Goal: Task Accomplishment & Management: Manage account settings

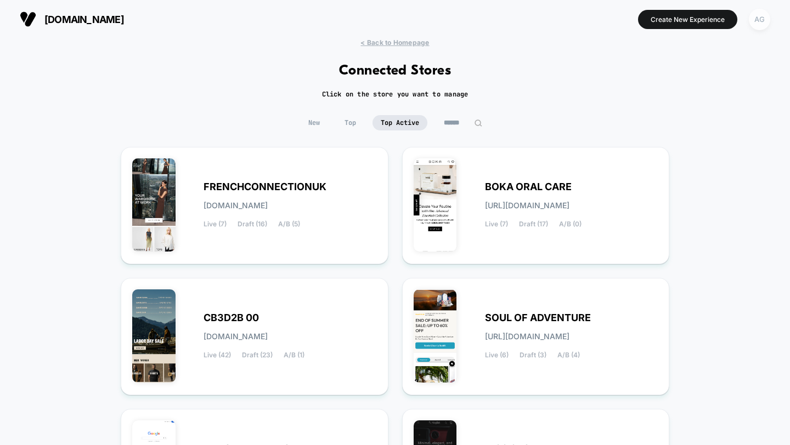
click at [761, 21] on div "AG" at bounding box center [759, 19] width 21 height 21
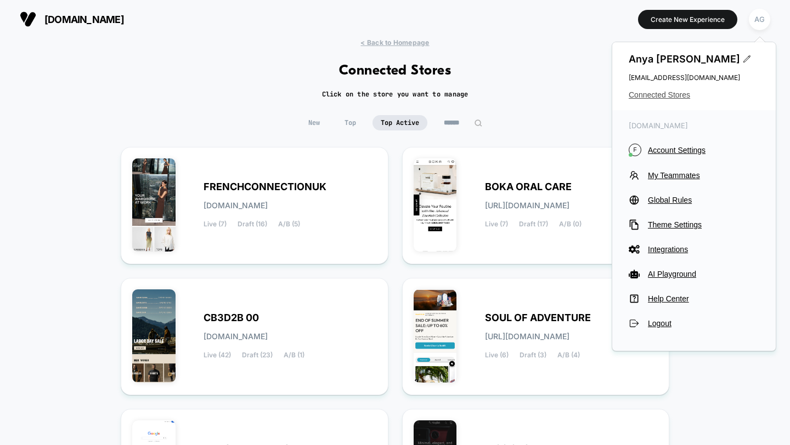
click at [672, 95] on span "Connected Stores" at bounding box center [694, 95] width 131 height 9
click at [671, 95] on span "Connected Stores" at bounding box center [694, 95] width 131 height 9
click at [668, 92] on span "Connected Stores" at bounding box center [694, 95] width 131 height 9
click at [313, 124] on span "New" at bounding box center [314, 122] width 28 height 15
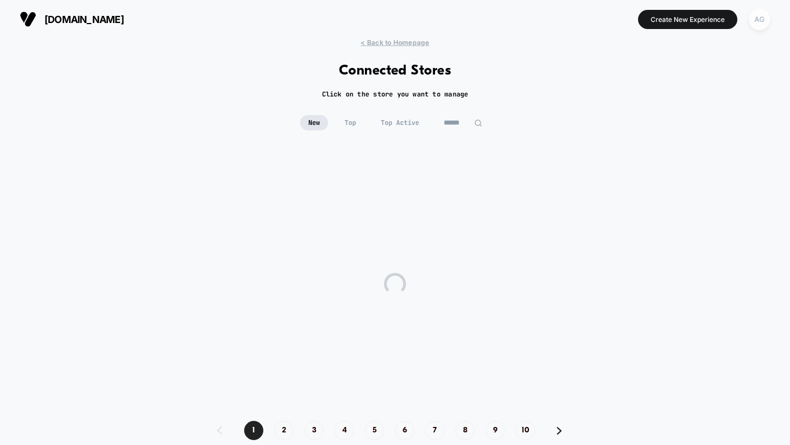
click at [758, 25] on div "AG" at bounding box center [759, 19] width 21 height 21
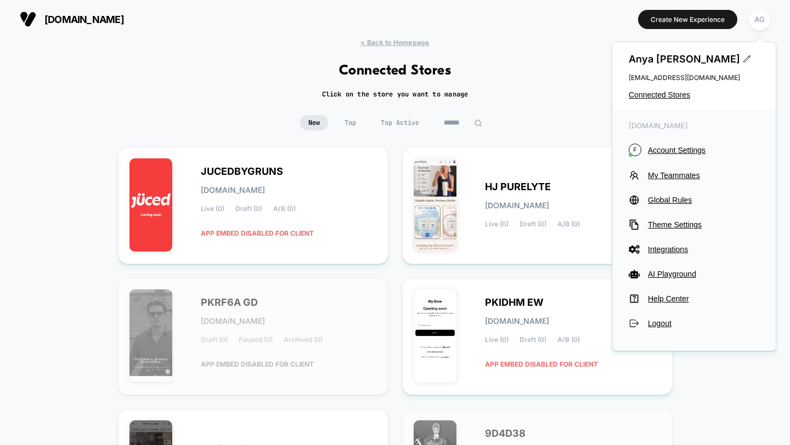
click at [513, 105] on div "< Back to Homepage Connected Stores Click on the store you want to manage New T…" at bounding box center [395, 452] width 790 height 828
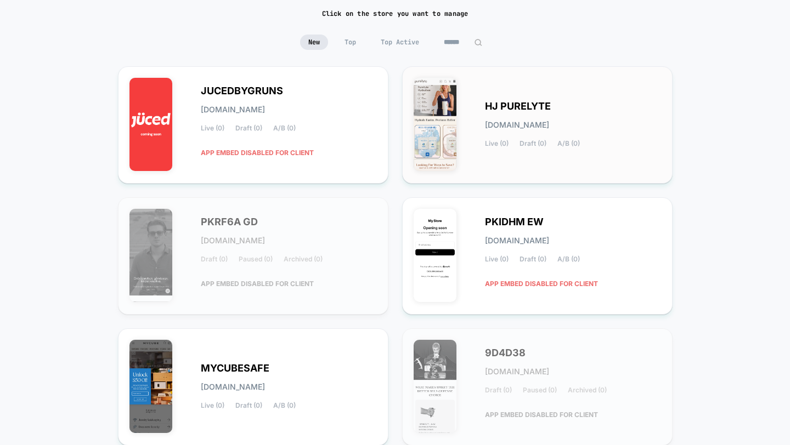
scroll to position [100, 0]
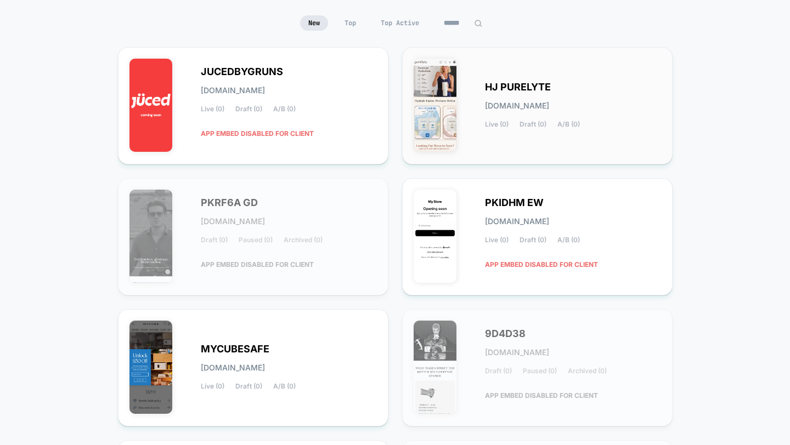
click at [529, 106] on span "[DOMAIN_NAME]" at bounding box center [517, 106] width 64 height 8
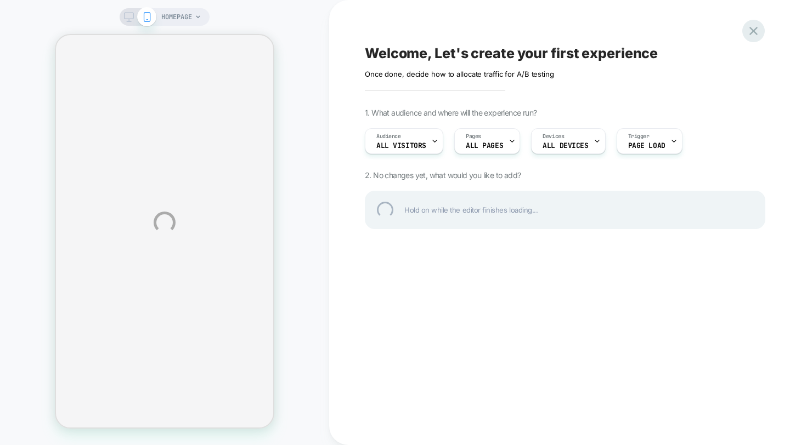
click at [756, 31] on div at bounding box center [753, 31] width 22 height 22
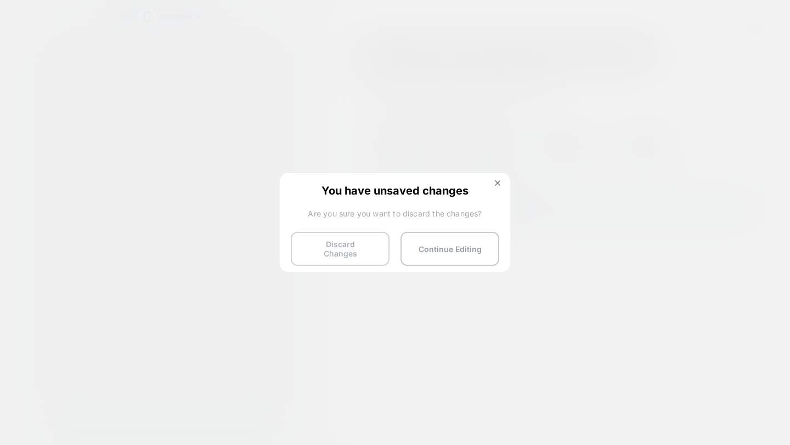
click at [354, 245] on button "Discard Changes" at bounding box center [340, 249] width 99 height 34
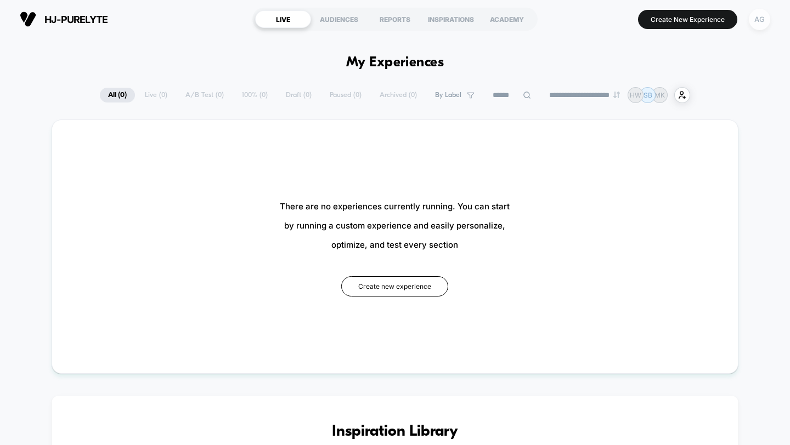
click at [762, 24] on div "AG" at bounding box center [759, 19] width 21 height 21
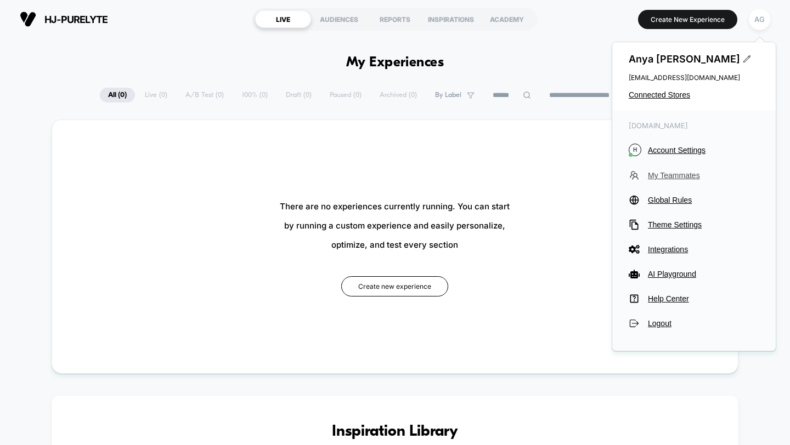
click at [669, 171] on span "My Teammates" at bounding box center [703, 175] width 111 height 9
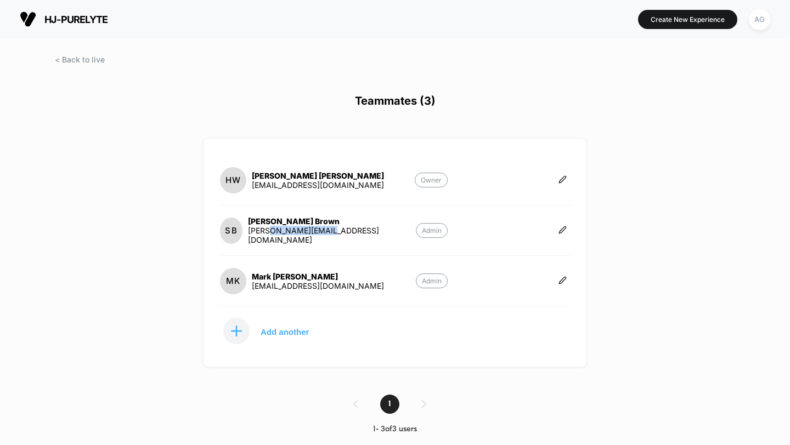
drag, startPoint x: 344, startPoint y: 234, endPoint x: 275, endPoint y: 234, distance: 69.1
click at [275, 234] on section "SB [PERSON_NAME] [PERSON_NAME][EMAIL_ADDRESS][DOMAIN_NAME] Admin" at bounding box center [334, 231] width 228 height 28
copy div "[DOMAIN_NAME]"
click at [354, 235] on section "SB [PERSON_NAME] [PERSON_NAME][EMAIL_ADDRESS][DOMAIN_NAME] Admin" at bounding box center [334, 231] width 228 height 28
drag, startPoint x: 347, startPoint y: 234, endPoint x: 273, endPoint y: 237, distance: 73.6
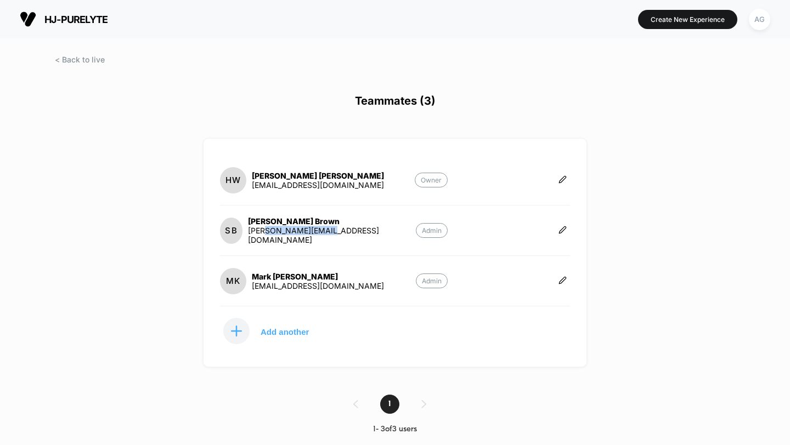
click at [273, 237] on section "SB [PERSON_NAME] [PERSON_NAME][EMAIL_ADDRESS][DOMAIN_NAME] Admin" at bounding box center [334, 231] width 228 height 28
copy div "[DOMAIN_NAME]"
click at [750, 26] on button "AG" at bounding box center [759, 19] width 28 height 22
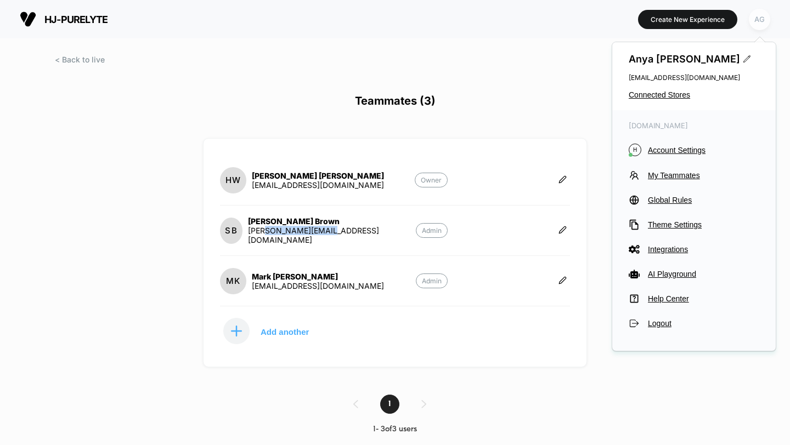
click at [759, 24] on div "AG" at bounding box center [759, 19] width 21 height 21
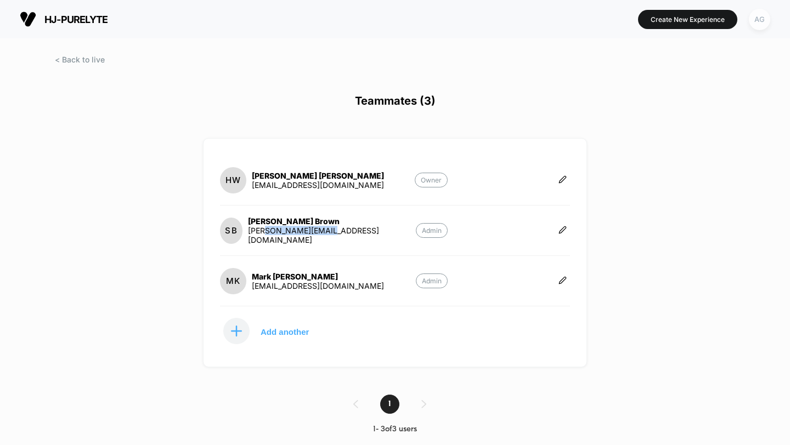
click at [754, 27] on div "AG" at bounding box center [759, 19] width 21 height 21
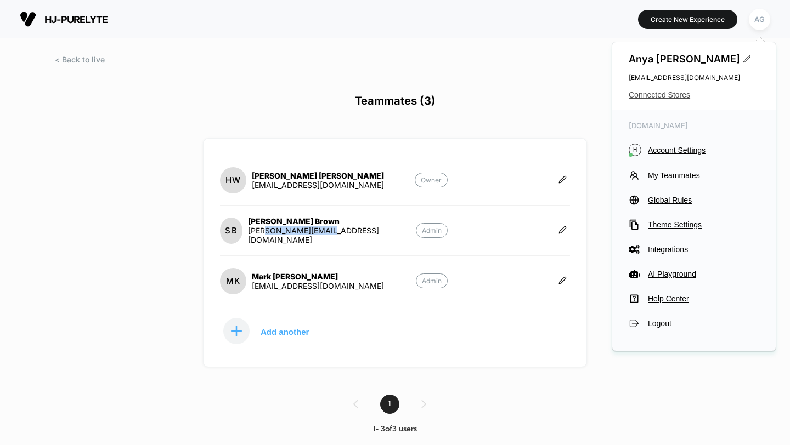
click at [664, 97] on span "Connected Stores" at bounding box center [694, 95] width 131 height 9
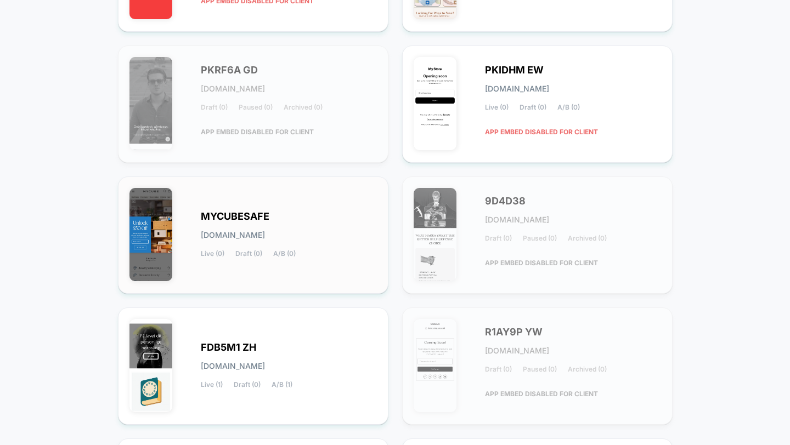
click at [265, 233] on span "[DOMAIN_NAME]" at bounding box center [233, 235] width 64 height 8
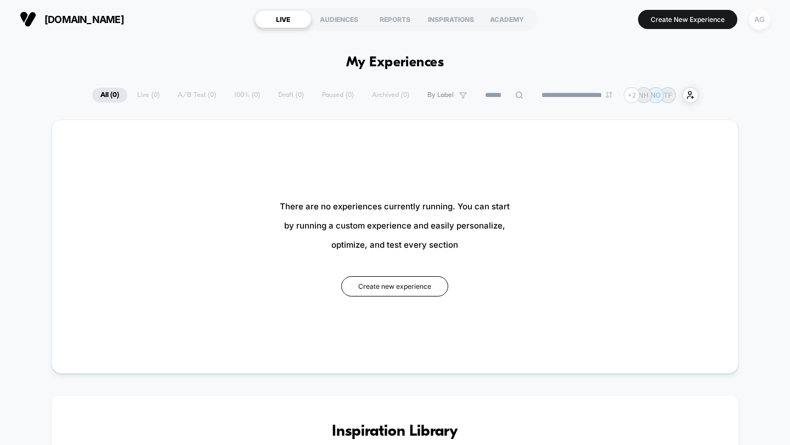
click at [761, 27] on div "AG" at bounding box center [759, 19] width 21 height 21
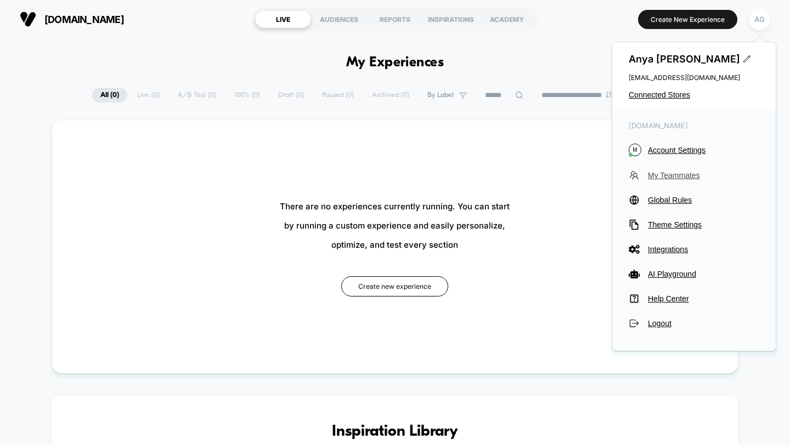
click at [682, 173] on span "My Teammates" at bounding box center [703, 175] width 111 height 9
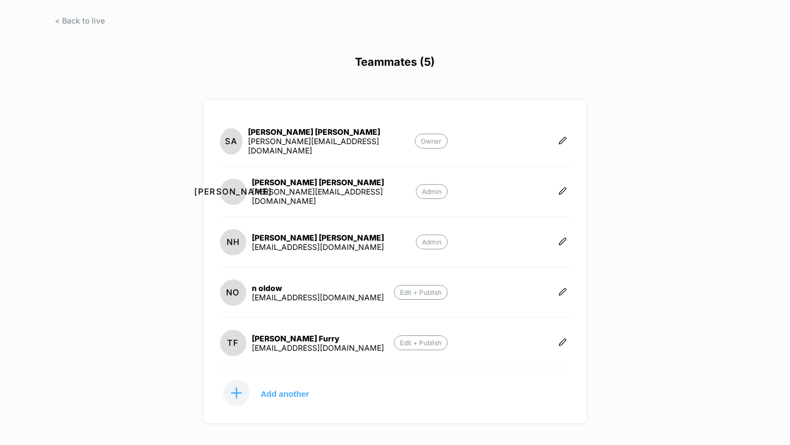
scroll to position [41, 0]
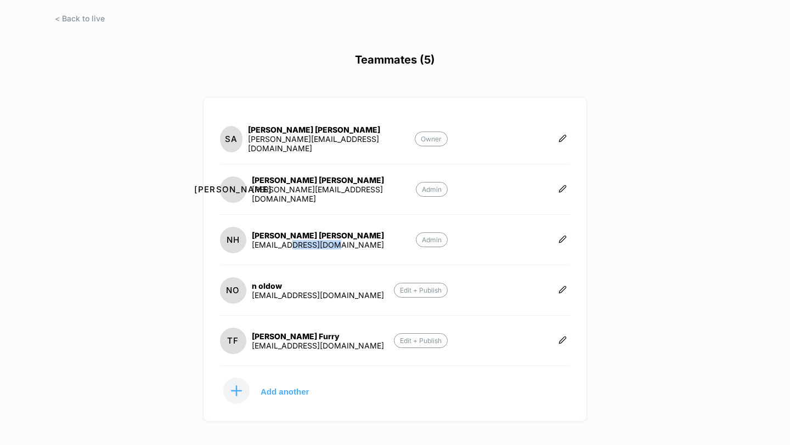
drag, startPoint x: 353, startPoint y: 242, endPoint x: 292, endPoint y: 244, distance: 61.5
click at [292, 244] on section "NH [PERSON_NAME] [EMAIL_ADDRESS][DOMAIN_NAME] Admin" at bounding box center [334, 240] width 228 height 28
copy div "[DOMAIN_NAME]"
click at [88, 15] on span at bounding box center [80, 18] width 50 height 9
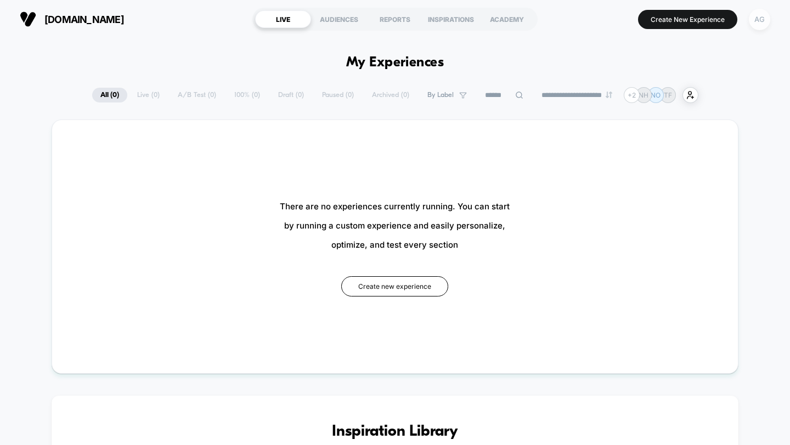
click at [759, 21] on div "AG" at bounding box center [759, 19] width 21 height 21
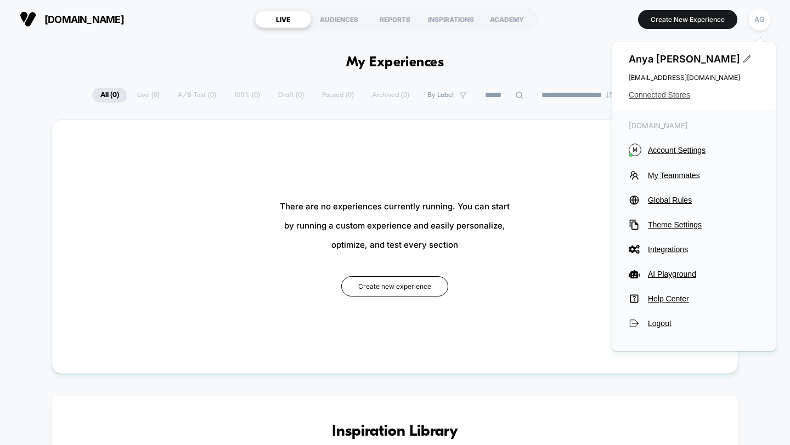
click at [664, 98] on span "Connected Stores" at bounding box center [694, 95] width 131 height 9
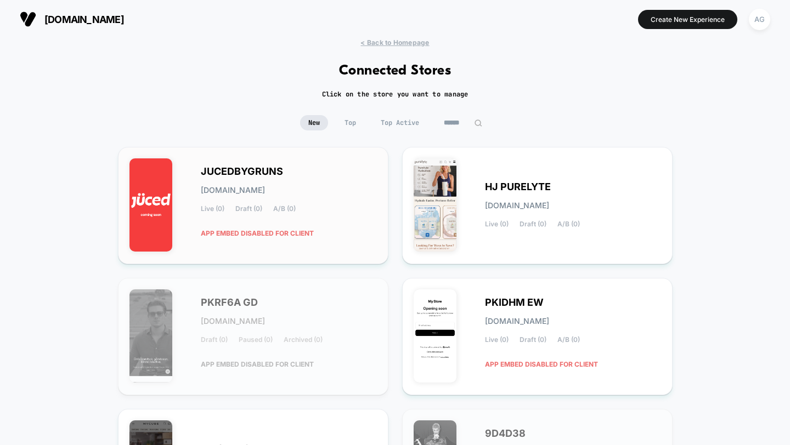
scroll to position [433, 0]
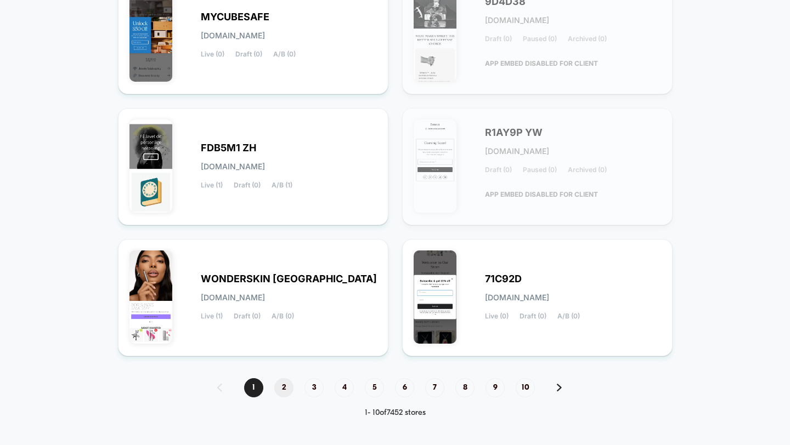
click at [287, 385] on span "2" at bounding box center [283, 387] width 19 height 19
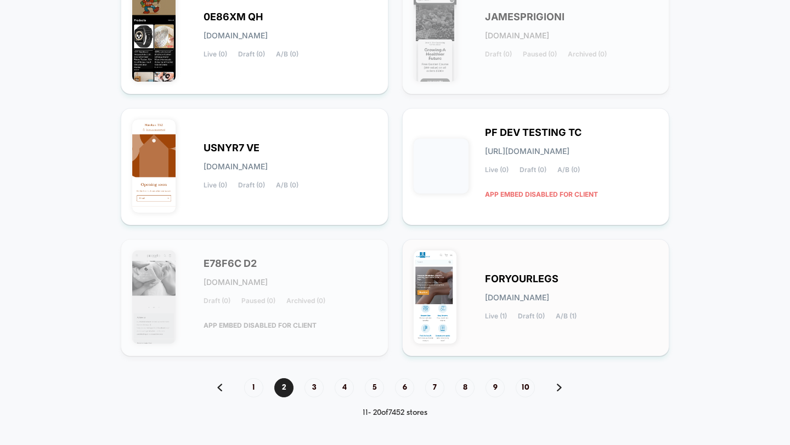
click at [476, 285] on div "FORYOURLEGS [DOMAIN_NAME] Live (1) Draft (0) A/B (1)" at bounding box center [536, 298] width 245 height 94
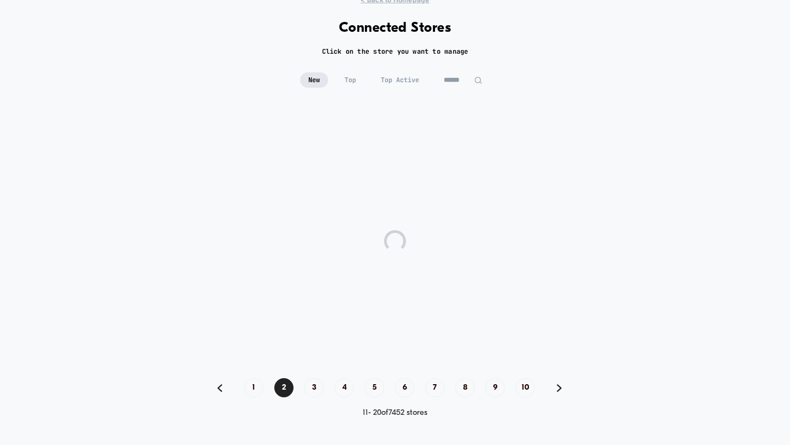
scroll to position [42, 0]
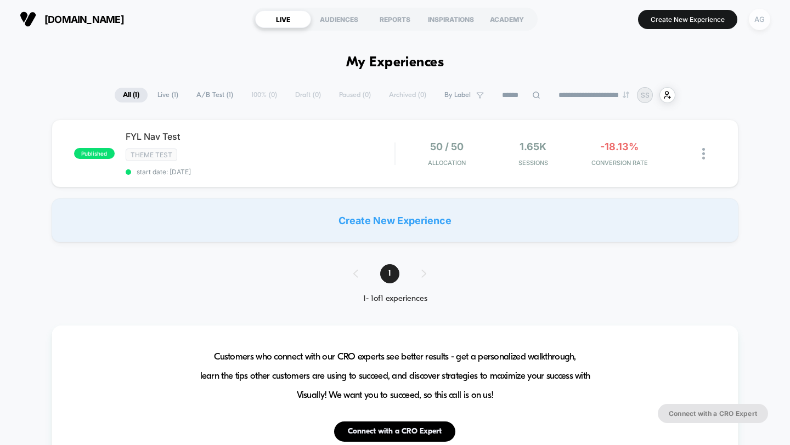
click at [762, 21] on div "AG" at bounding box center [759, 19] width 21 height 21
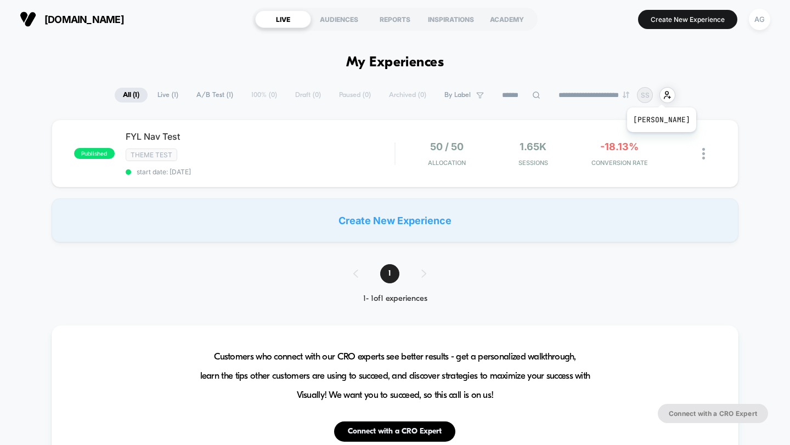
click at [649, 94] on p "SS" at bounding box center [645, 95] width 9 height 8
click at [649, 95] on p "SS" at bounding box center [645, 95] width 9 height 8
click at [765, 14] on div "AG" at bounding box center [759, 19] width 21 height 21
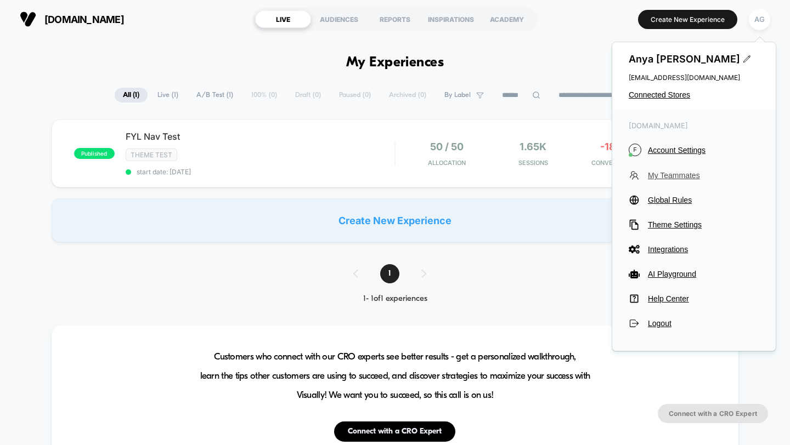
click at [673, 180] on button "My Teammates" at bounding box center [694, 175] width 131 height 11
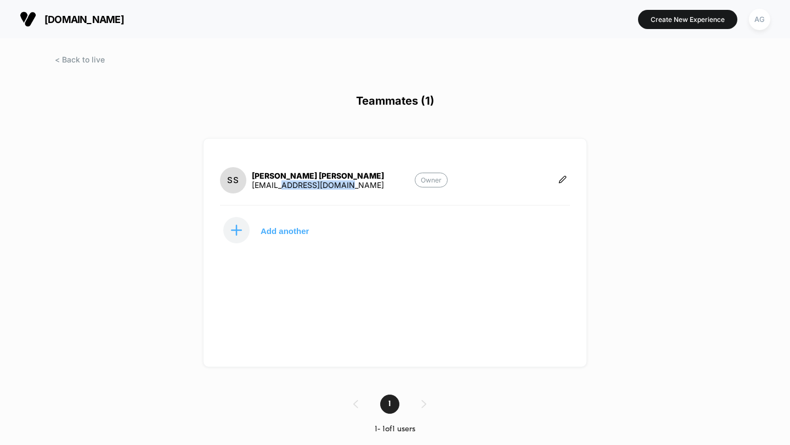
drag, startPoint x: 352, startPoint y: 187, endPoint x: 280, endPoint y: 187, distance: 72.4
click at [280, 187] on section "SS [PERSON_NAME] [EMAIL_ADDRESS][DOMAIN_NAME] Owner" at bounding box center [334, 180] width 228 height 28
copy div "[DOMAIN_NAME]"
click at [761, 21] on div "AG" at bounding box center [759, 19] width 21 height 21
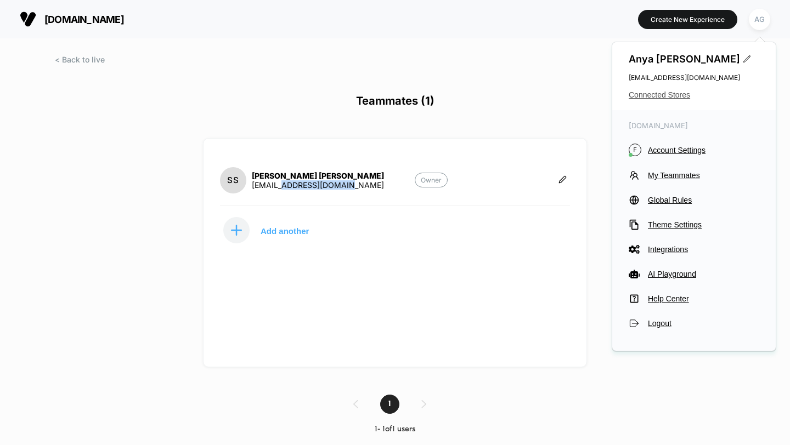
click at [668, 98] on span "Connected Stores" at bounding box center [694, 95] width 131 height 9
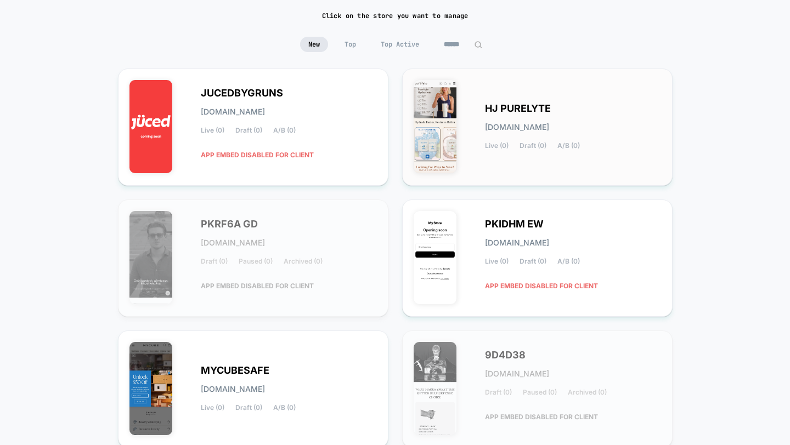
scroll to position [433, 0]
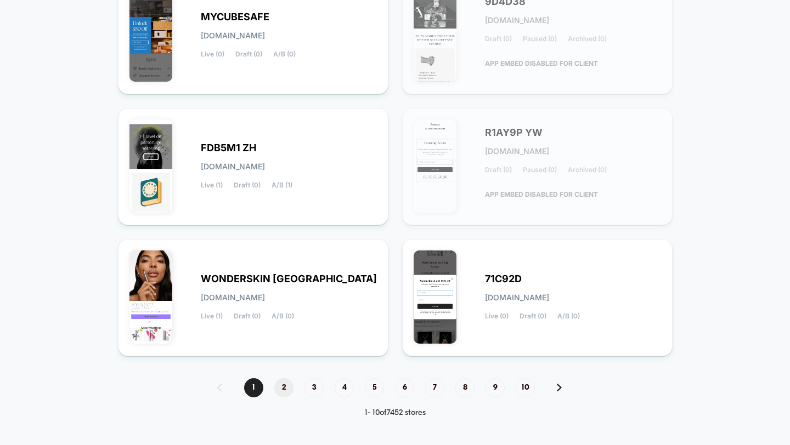
click at [278, 394] on span "2" at bounding box center [283, 387] width 19 height 19
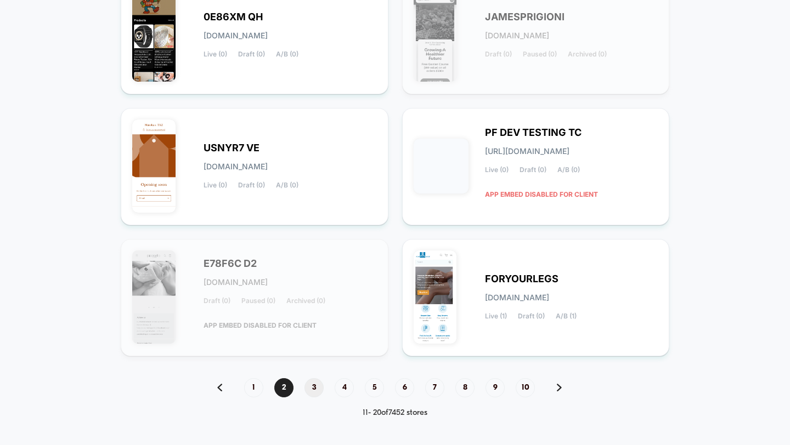
click at [314, 385] on span "3" at bounding box center [313, 387] width 19 height 19
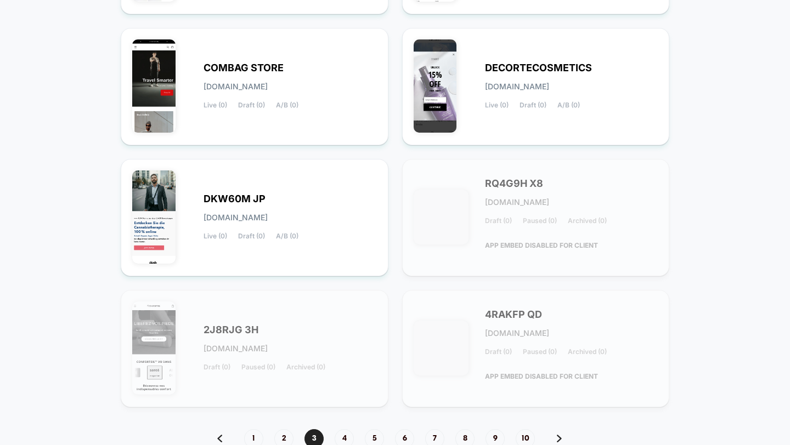
scroll to position [409, 0]
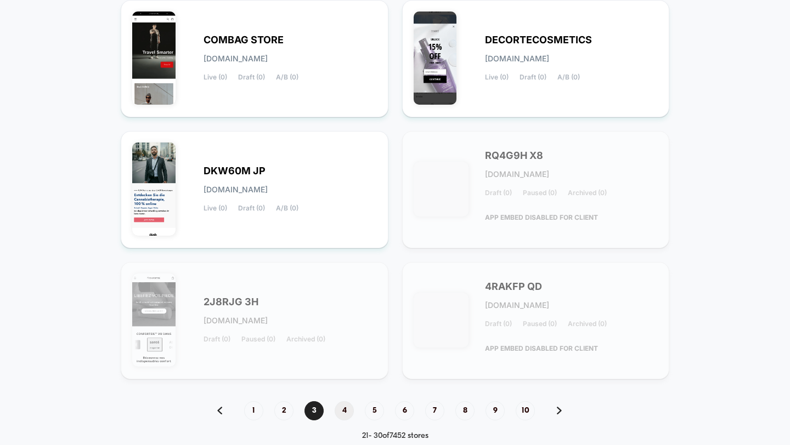
click at [343, 406] on span "4" at bounding box center [344, 411] width 19 height 19
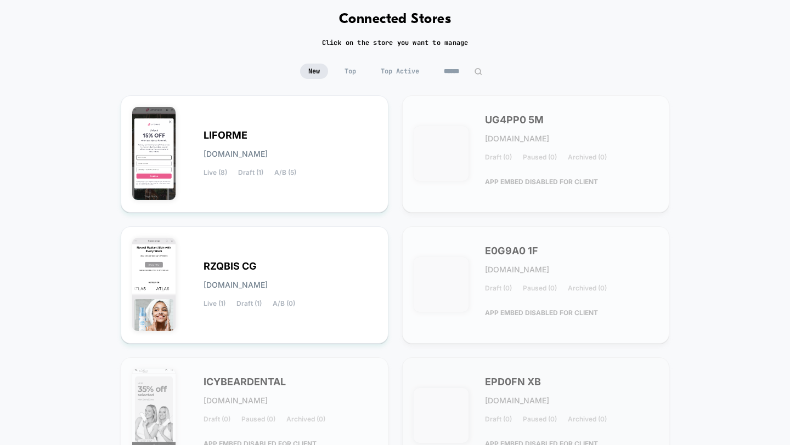
scroll to position [0, 0]
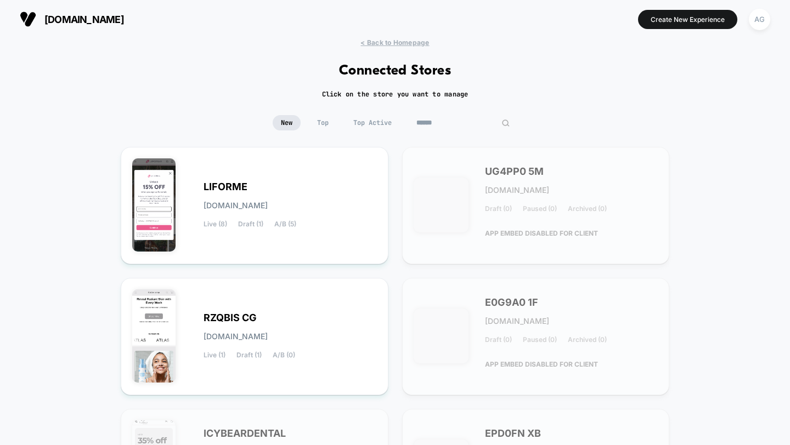
click at [443, 128] on input at bounding box center [463, 122] width 110 height 15
paste input "**********"
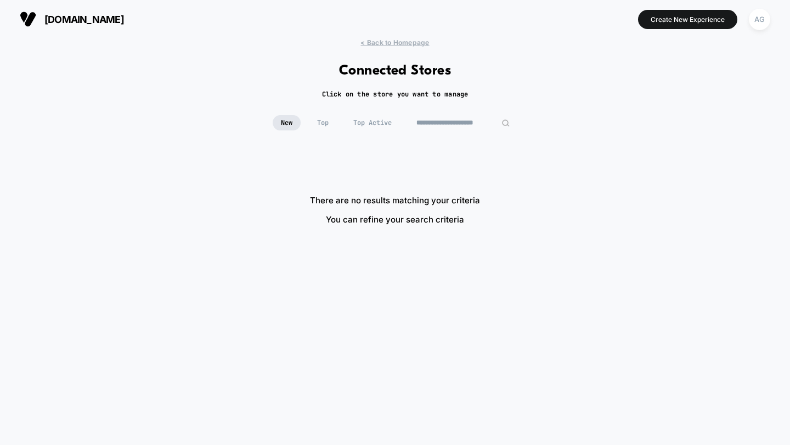
drag, startPoint x: 448, startPoint y: 122, endPoint x: 346, endPoint y: 122, distance: 102.0
click at [348, 122] on div "**********" at bounding box center [395, 122] width 245 height 15
drag, startPoint x: 453, startPoint y: 122, endPoint x: 528, endPoint y: 122, distance: 75.1
click at [528, 122] on div "**********" at bounding box center [395, 131] width 790 height 32
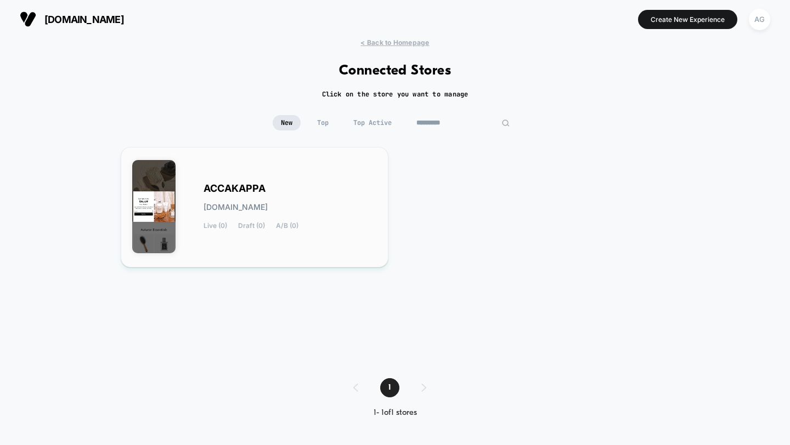
type input "*********"
click at [310, 217] on div "ACCAKAPPA [DOMAIN_NAME] Live (0) Draft (0) A/B (0)" at bounding box center [290, 207] width 173 height 45
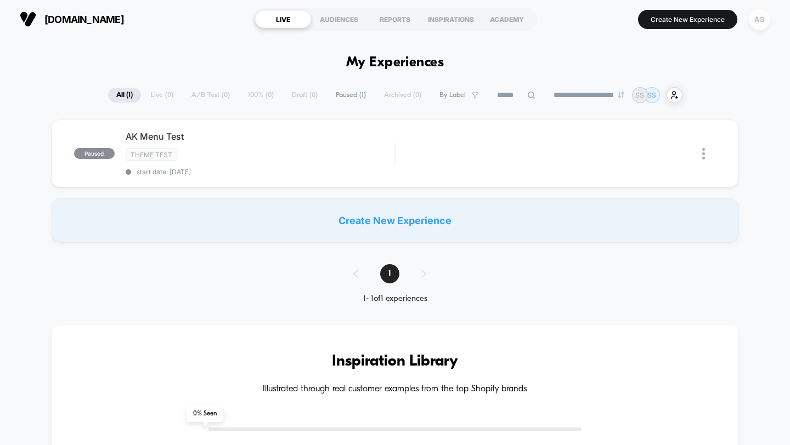
click at [754, 27] on div "AG" at bounding box center [759, 19] width 21 height 21
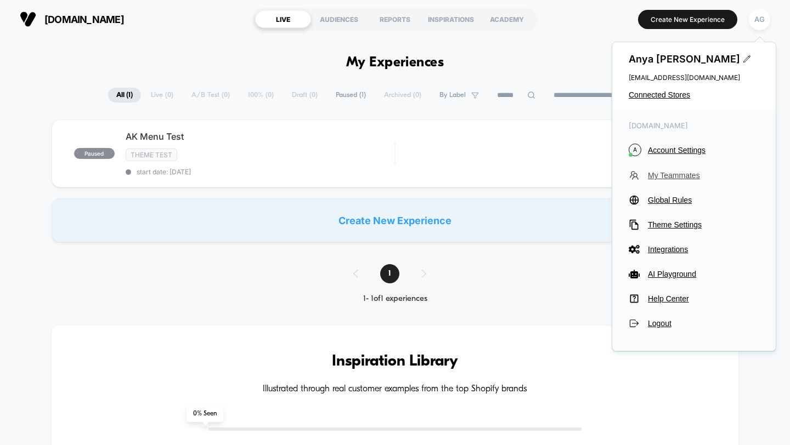
click at [674, 174] on span "My Teammates" at bounding box center [703, 175] width 111 height 9
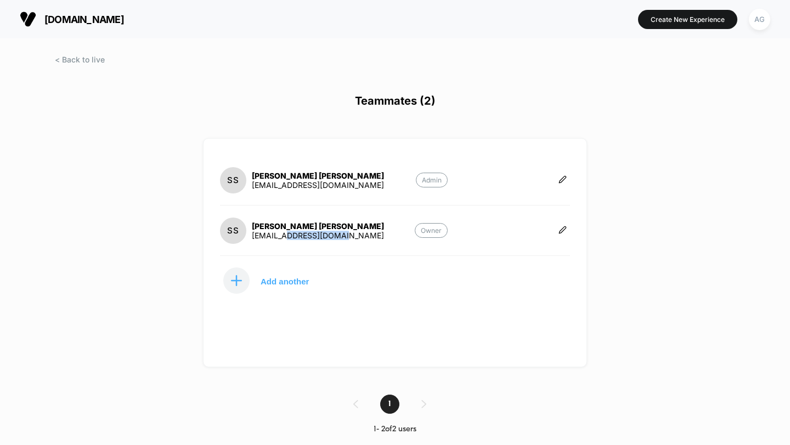
drag, startPoint x: 363, startPoint y: 231, endPoint x: 287, endPoint y: 233, distance: 75.7
click at [287, 233] on section "SS [PERSON_NAME] [EMAIL_ADDRESS][DOMAIN_NAME] Owner" at bounding box center [334, 231] width 228 height 28
copy div "[DOMAIN_NAME]"
